Goal: Information Seeking & Learning: Learn about a topic

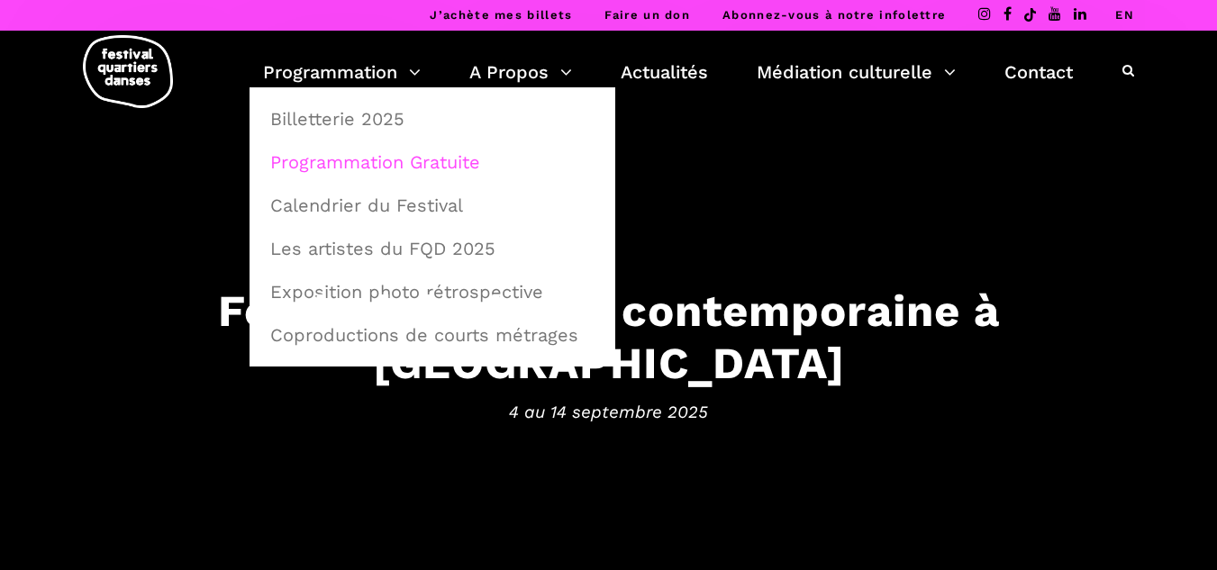
click at [375, 160] on link "Programmation Gratuite" at bounding box center [432, 161] width 346 height 41
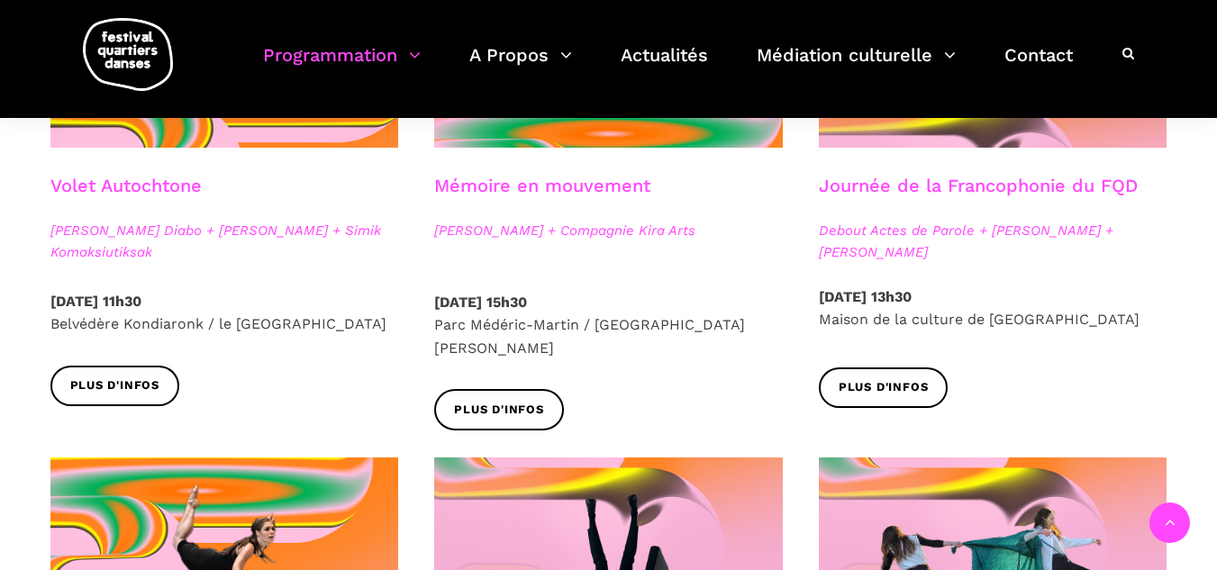
scroll to position [1081, 0]
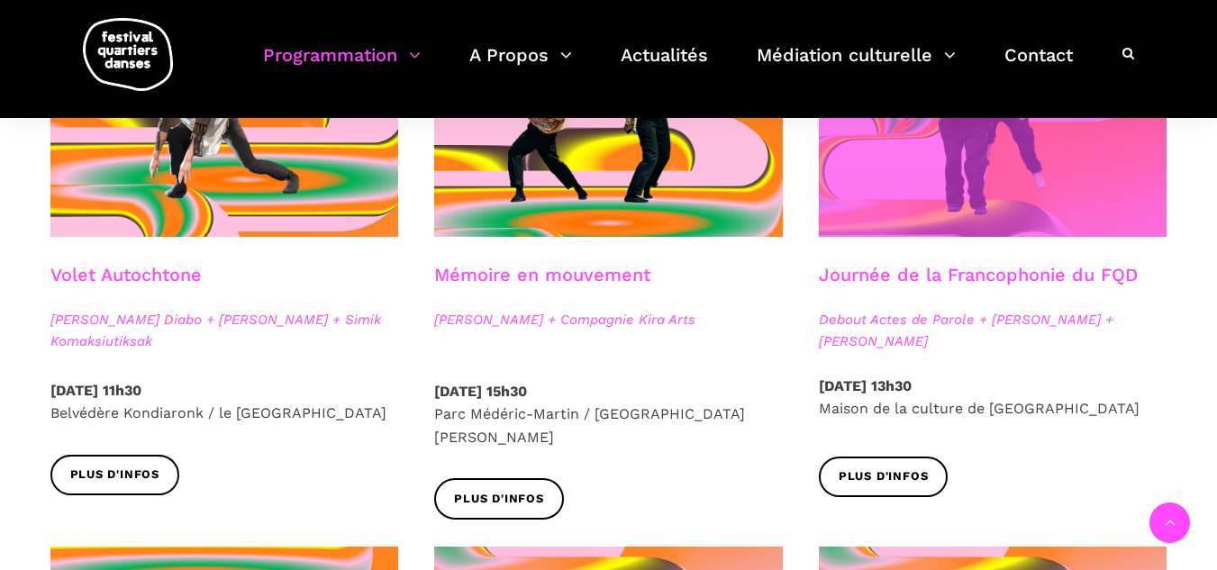
click at [966, 191] on span at bounding box center [993, 120] width 348 height 233
